Goal: Task Accomplishment & Management: Use online tool/utility

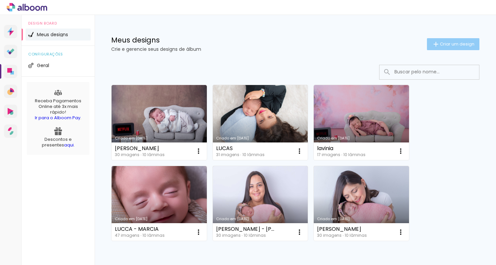
click at [441, 43] on span "Criar um design" at bounding box center [457, 44] width 35 height 4
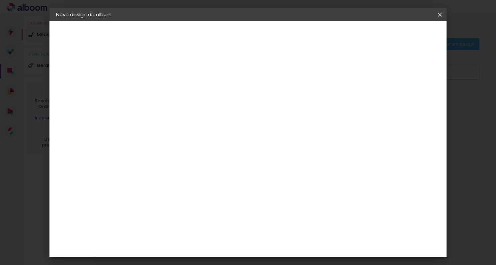
click at [165, 87] on input at bounding box center [165, 89] width 0 height 10
type input "[PERSON_NAME]"
type paper-input "[PERSON_NAME]"
click at [0, 0] on slot "Avançar" at bounding box center [0, 0] width 0 height 0
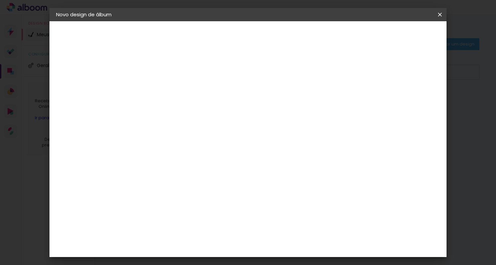
click at [180, 242] on paper-item "Fênix Álbuns" at bounding box center [182, 250] width 72 height 17
click at [0, 0] on slot "Avançar" at bounding box center [0, 0] width 0 height 0
click at [360, 74] on div at bounding box center [358, 72] width 6 height 6
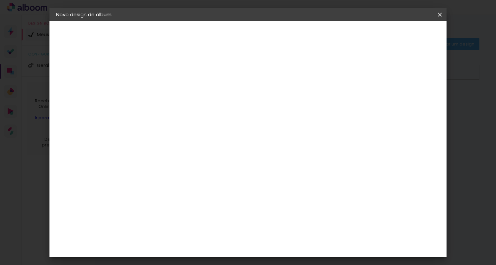
type paper-checkbox "on"
click at [398, 36] on span "Iniciar design" at bounding box center [383, 35] width 30 height 5
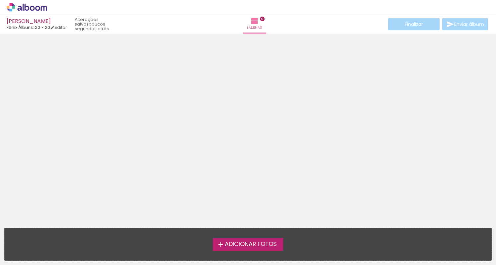
click at [239, 243] on span "Adicionar Fotos" at bounding box center [251, 244] width 52 height 6
click at [0, 0] on input "file" at bounding box center [0, 0] width 0 height 0
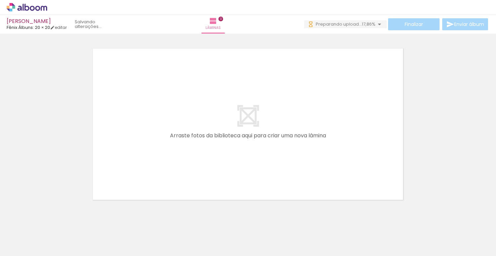
click at [81, 239] on div at bounding box center [66, 233] width 30 height 20
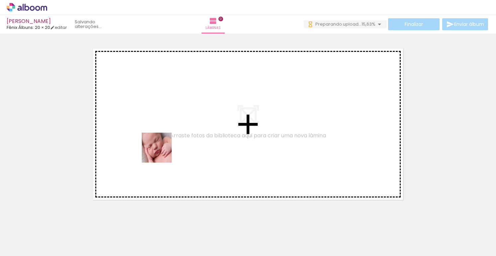
drag, startPoint x: 102, startPoint y: 239, endPoint x: 169, endPoint y: 144, distance: 116.5
click at [169, 144] on quentale-workspace at bounding box center [248, 128] width 496 height 256
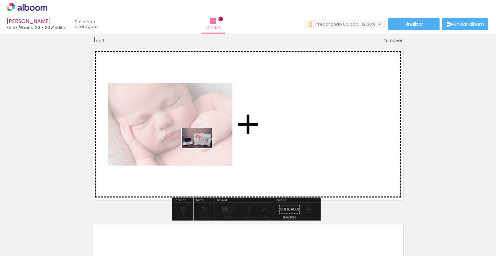
drag, startPoint x: 147, startPoint y: 235, endPoint x: 202, endPoint y: 148, distance: 102.7
click at [202, 148] on quentale-workspace at bounding box center [248, 128] width 496 height 256
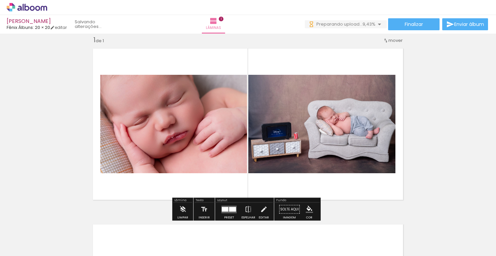
click at [68, 232] on div at bounding box center [66, 233] width 33 height 22
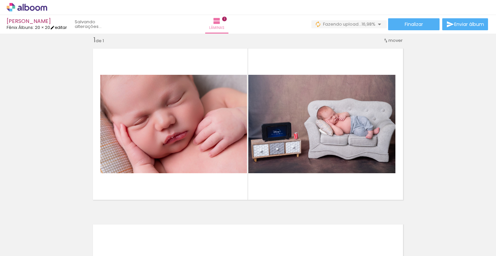
click at [64, 27] on link "editar" at bounding box center [58, 28] width 17 height 6
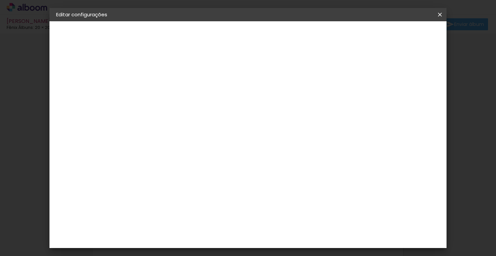
click at [0, 0] on slot "Voltar" at bounding box center [0, 0] width 0 height 0
drag, startPoint x: 441, startPoint y: 12, endPoint x: 231, endPoint y: 65, distance: 216.2
click at [441, 12] on iron-icon at bounding box center [440, 14] width 8 height 7
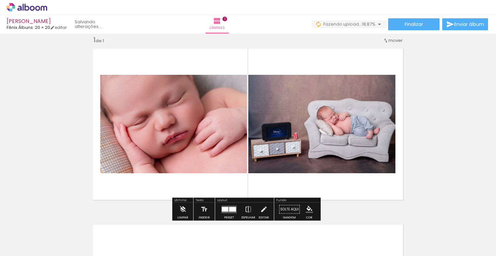
click at [34, 10] on icon at bounding box center [27, 7] width 40 height 9
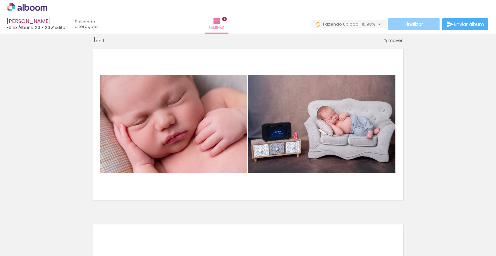
click at [415, 26] on span "Finalizar" at bounding box center [414, 24] width 18 height 5
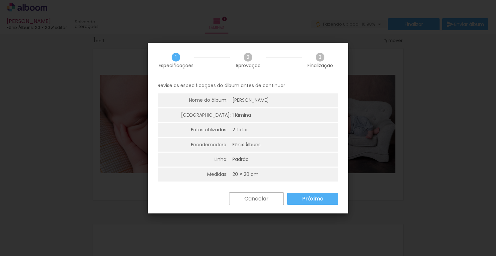
click at [260, 192] on paper-button "Cancelar" at bounding box center [256, 198] width 55 height 13
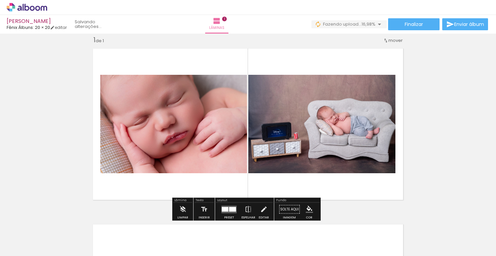
click at [28, 8] on icon at bounding box center [27, 7] width 40 height 9
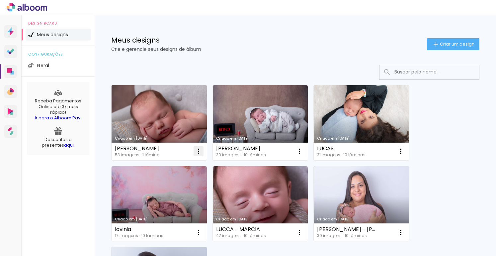
click at [201, 153] on iron-icon at bounding box center [199, 151] width 8 height 8
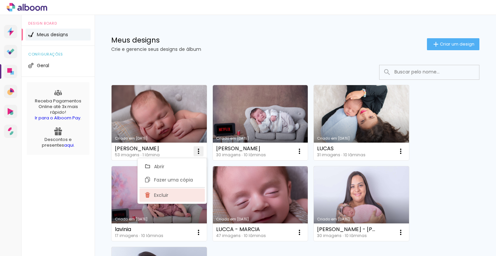
click at [171, 196] on paper-item "Excluir" at bounding box center [171, 194] width 65 height 13
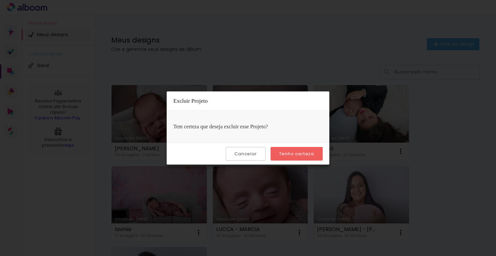
click at [0, 0] on slot "Tenho certeza" at bounding box center [0, 0] width 0 height 0
